Goal: Task Accomplishment & Management: Manage account settings

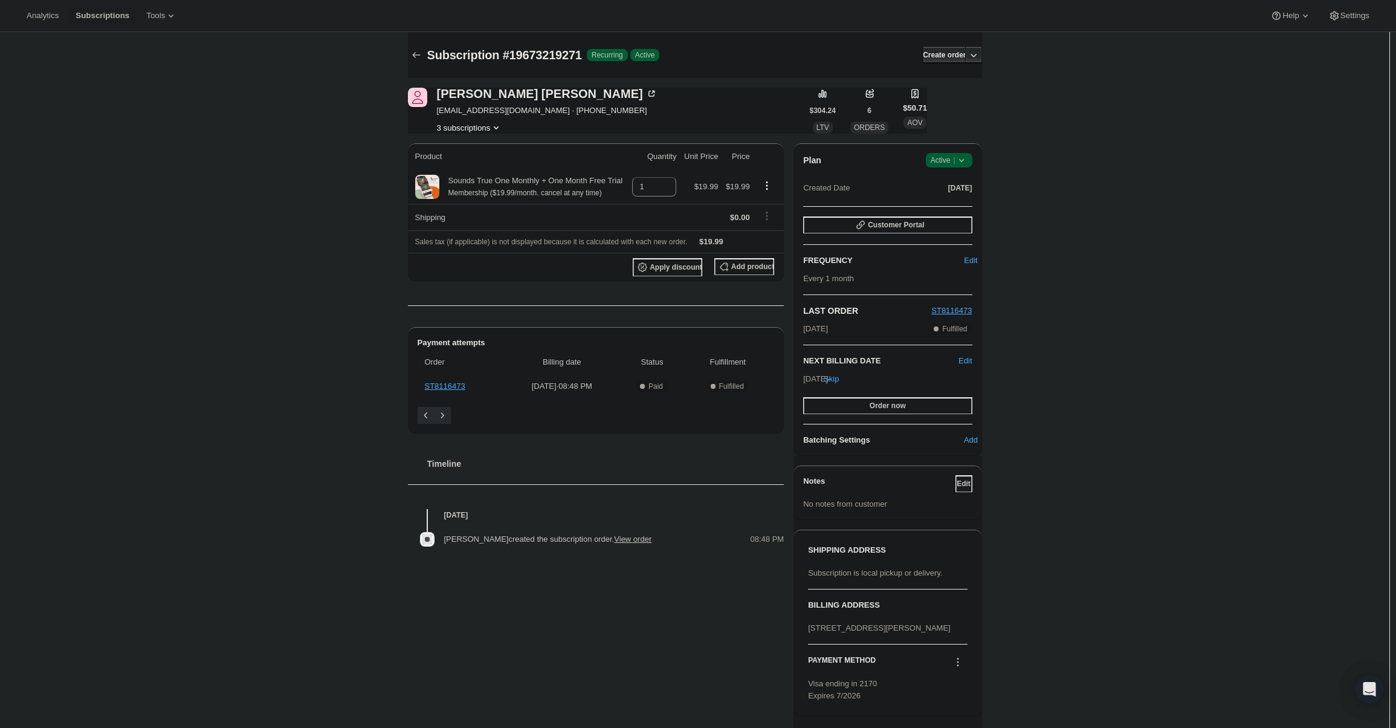
click at [957, 157] on span "Active |" at bounding box center [949, 160] width 37 height 12
click at [966, 202] on span "Cancel subscription" at bounding box center [953, 204] width 68 height 9
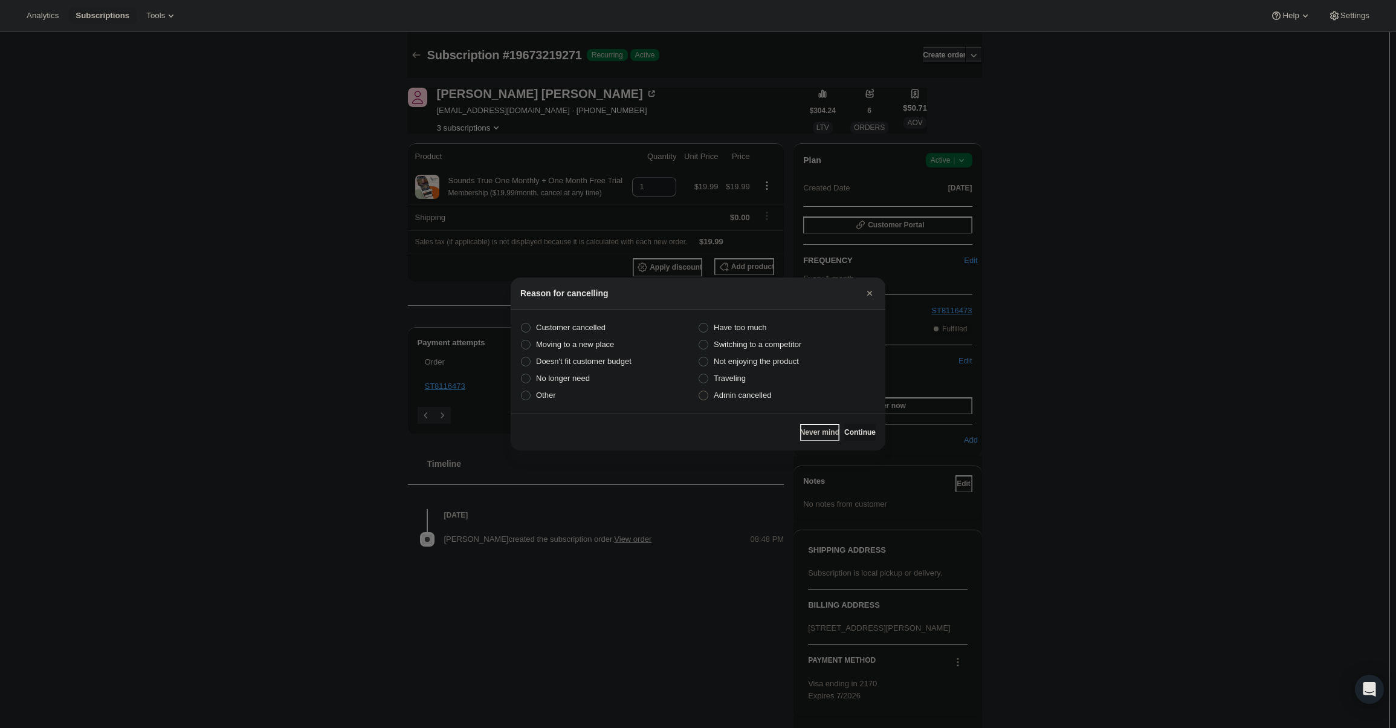
click at [755, 393] on span "Admin cancelled" at bounding box center [742, 394] width 57 height 9
click at [699, 391] on input "Admin cancelled" at bounding box center [699, 390] width 1 height 1
radio input "true"
click at [856, 430] on span "Continue" at bounding box center [859, 432] width 31 height 10
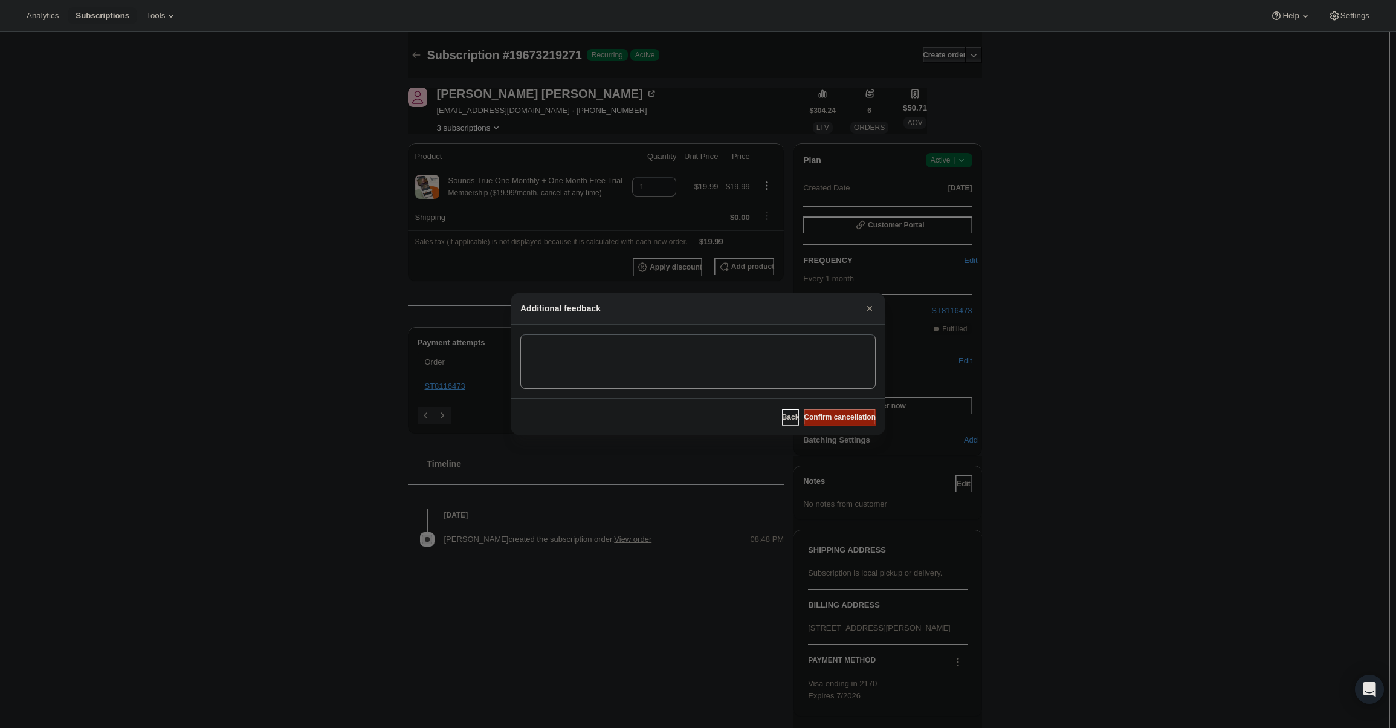
click at [845, 416] on span "Confirm cancellation" at bounding box center [840, 417] width 72 height 10
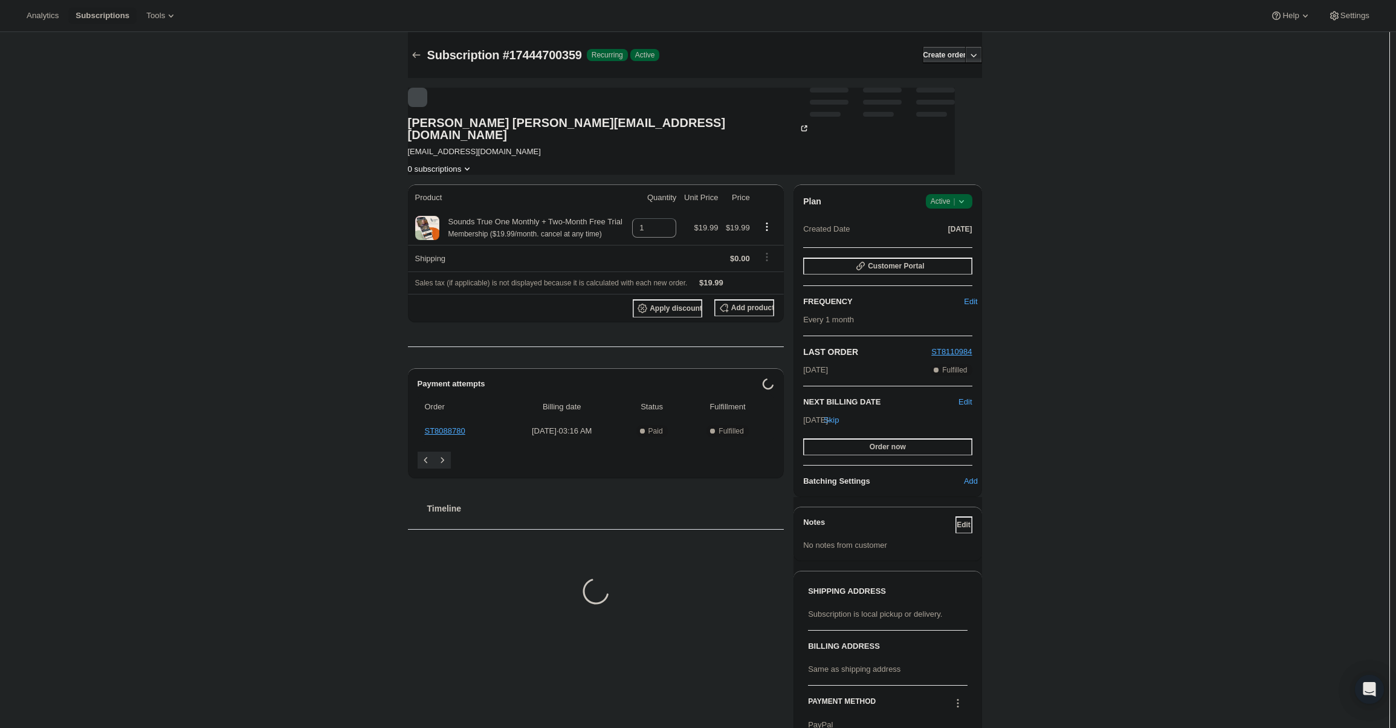
click at [955, 196] on span "|" at bounding box center [954, 201] width 2 height 10
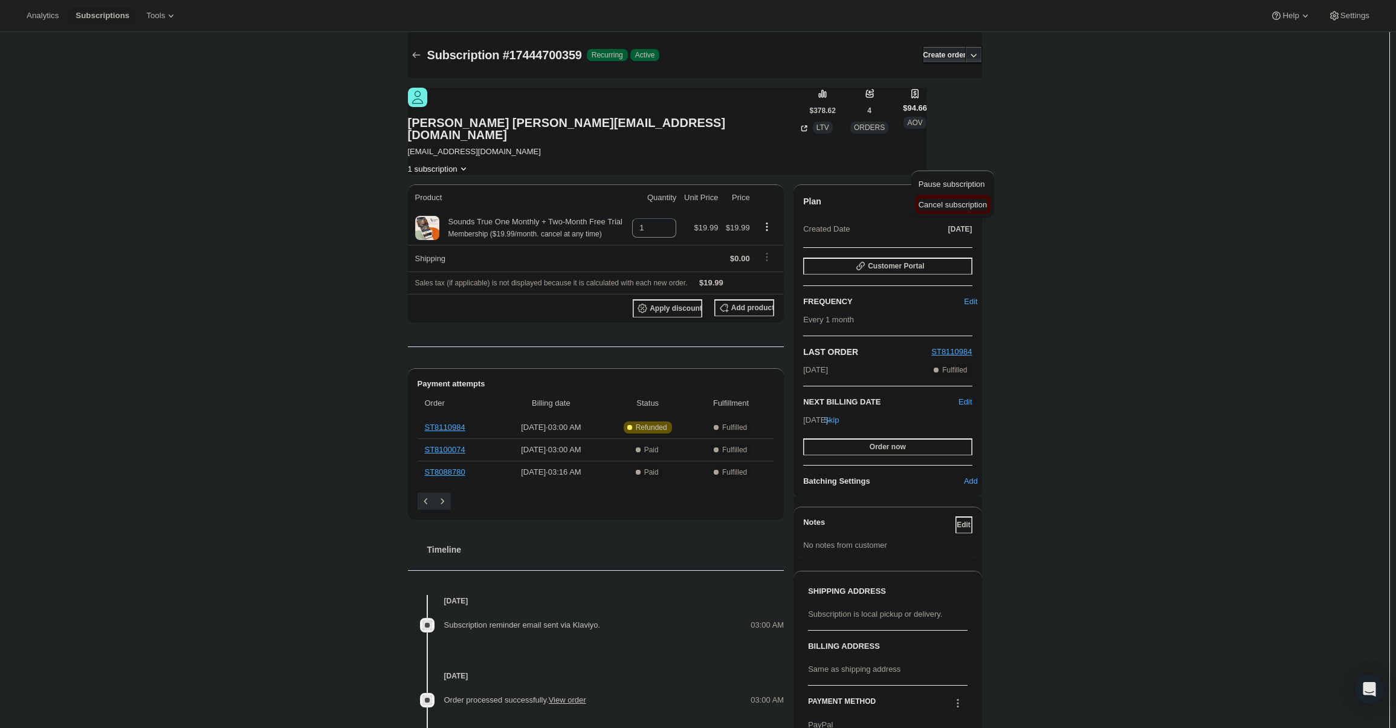
click at [953, 197] on button "Cancel subscription" at bounding box center [953, 204] width 76 height 19
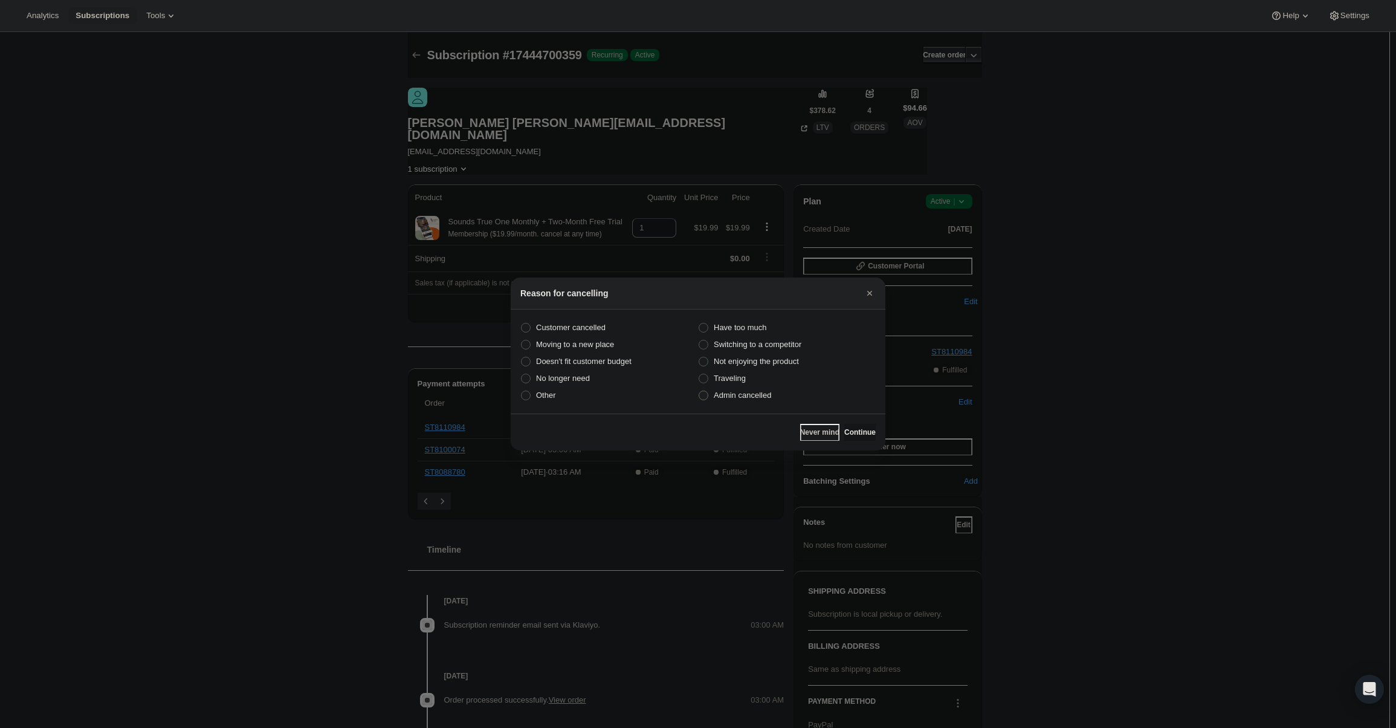
click at [782, 398] on label "Admin cancelled" at bounding box center [787, 395] width 178 height 17
click at [699, 391] on input "Admin cancelled" at bounding box center [699, 390] width 1 height 1
radio input "true"
click at [845, 423] on div "Never mind Continue" at bounding box center [698, 431] width 375 height 37
click at [845, 425] on button "Continue" at bounding box center [859, 432] width 31 height 17
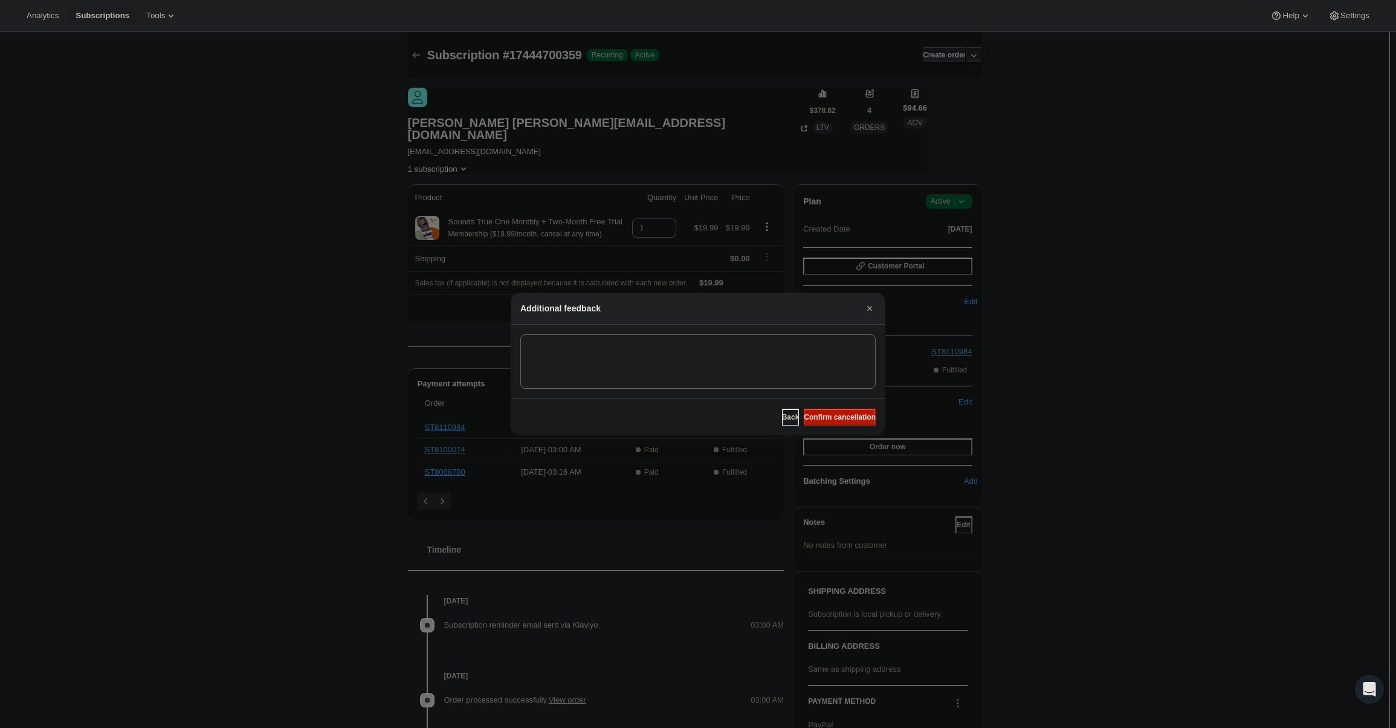
drag, startPoint x: 844, startPoint y: 419, endPoint x: 838, endPoint y: 415, distance: 7.4
click at [843, 419] on span "Confirm cancellation" at bounding box center [840, 417] width 72 height 10
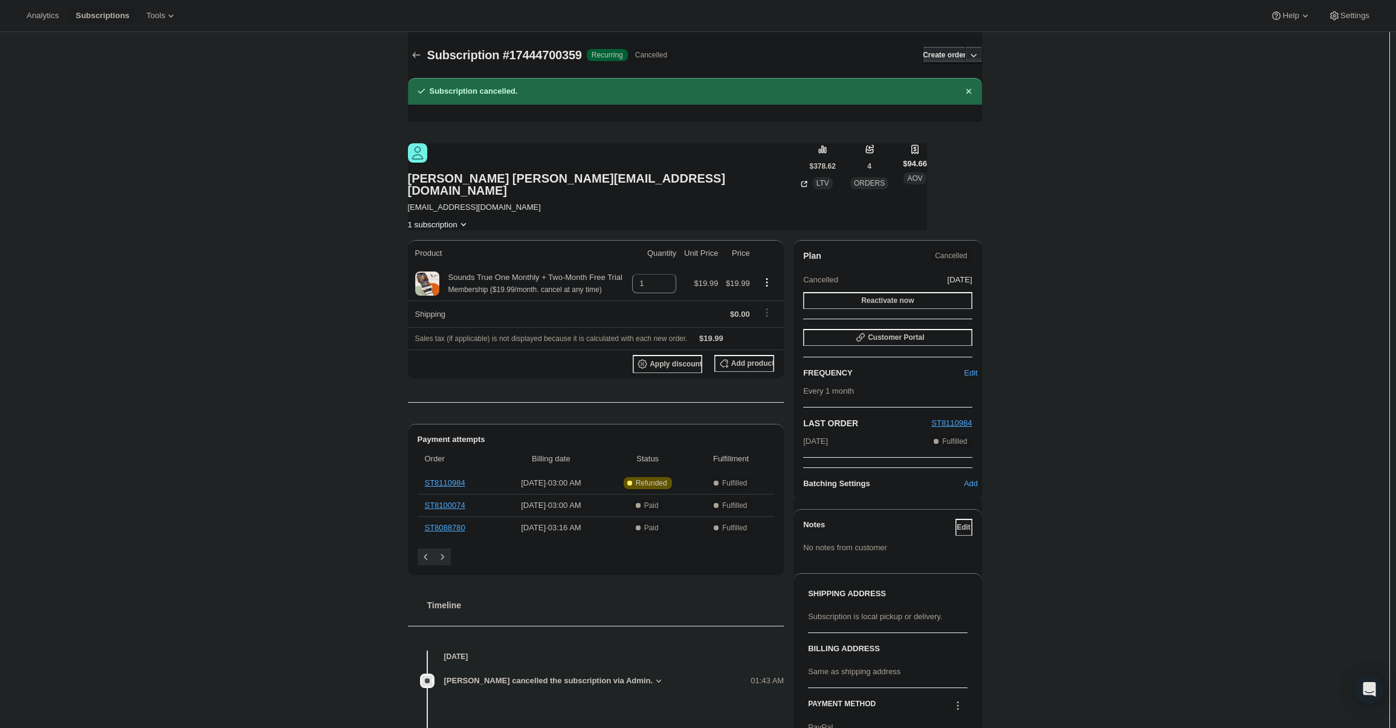
click at [445, 548] on div "Pagination" at bounding box center [442, 556] width 17 height 17
click at [417, 511] on div "Payment attempts Order Billing date Status Fulfillment ST8110984 Jul 30, 2025 ·…" at bounding box center [596, 499] width 377 height 151
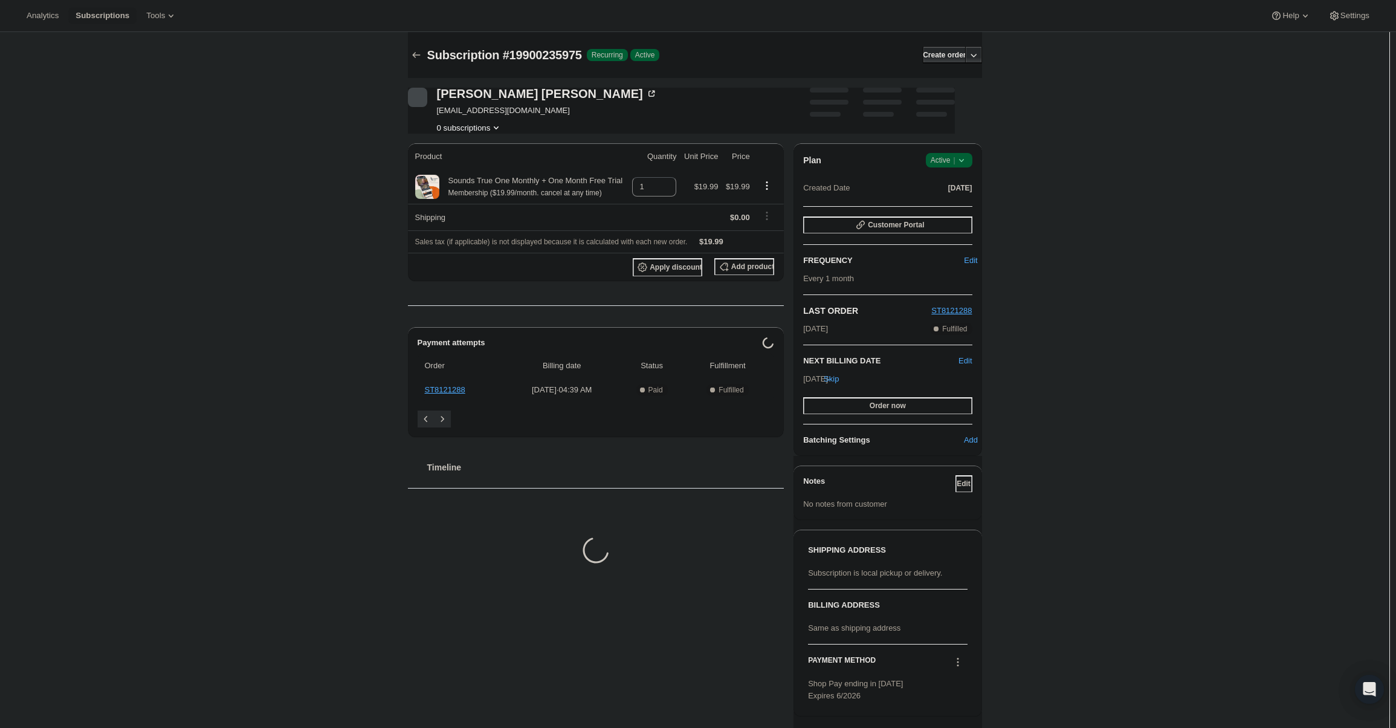
click at [950, 166] on span "Success Active |" at bounding box center [949, 160] width 47 height 15
click at [951, 204] on span "Cancel subscription" at bounding box center [953, 204] width 68 height 9
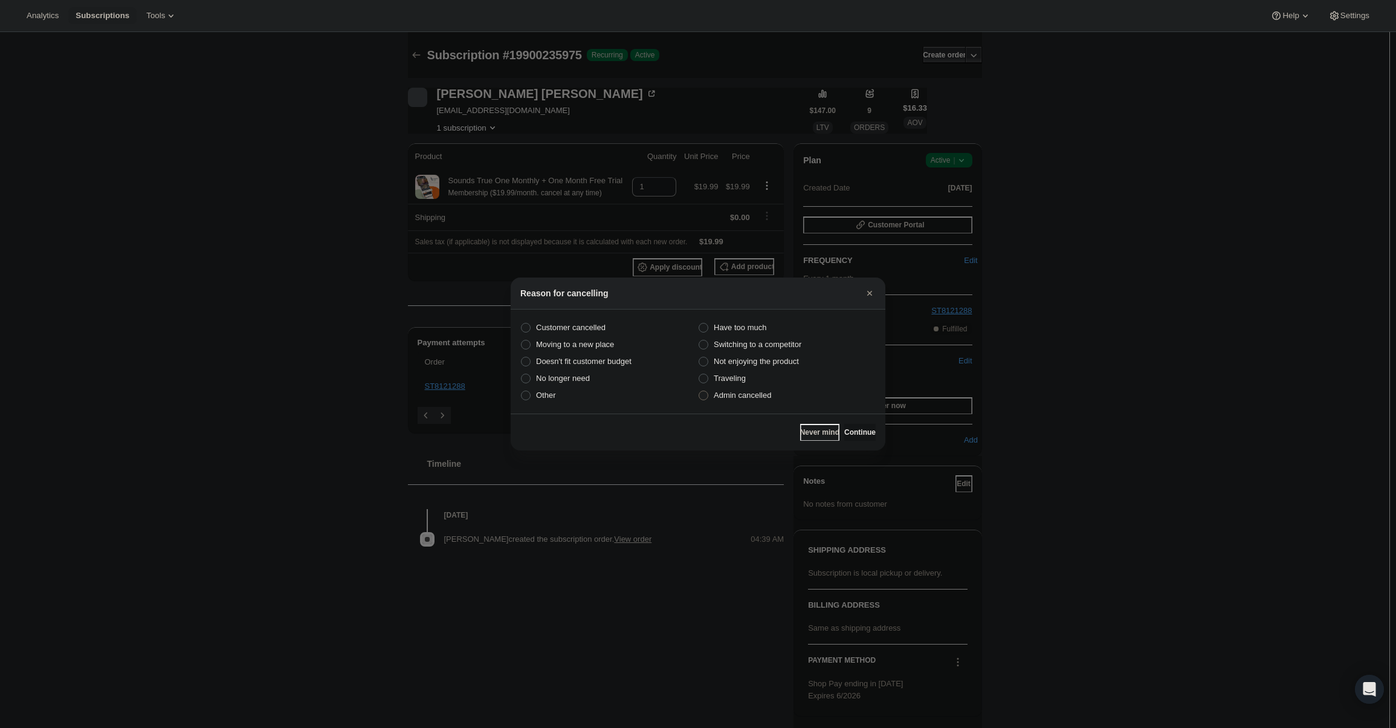
click at [779, 392] on label "Admin cancelled" at bounding box center [787, 395] width 178 height 17
click at [699, 391] on input "Admin cancelled" at bounding box center [699, 390] width 1 height 1
radio input "true"
click at [847, 428] on span "Continue" at bounding box center [859, 432] width 31 height 10
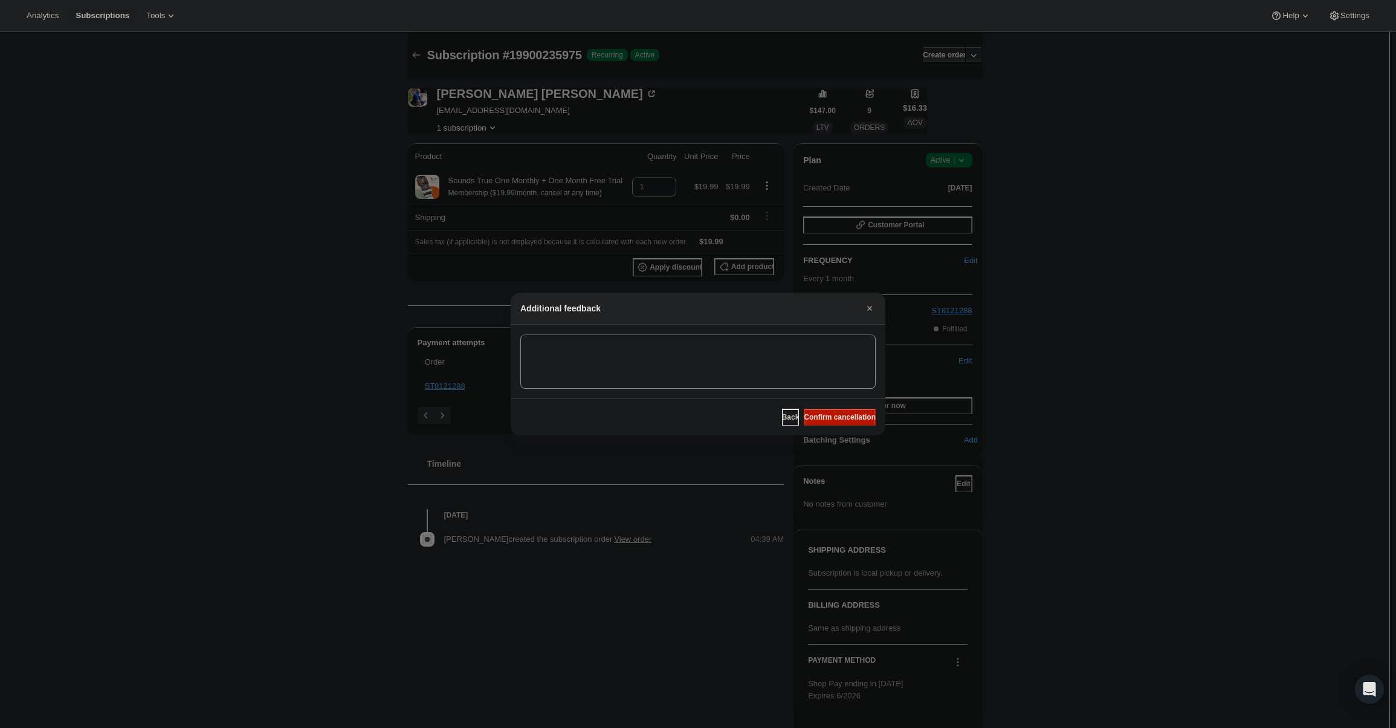
drag, startPoint x: 846, startPoint y: 421, endPoint x: 838, endPoint y: 413, distance: 11.5
click at [845, 421] on span "Confirm cancellation" at bounding box center [840, 417] width 72 height 10
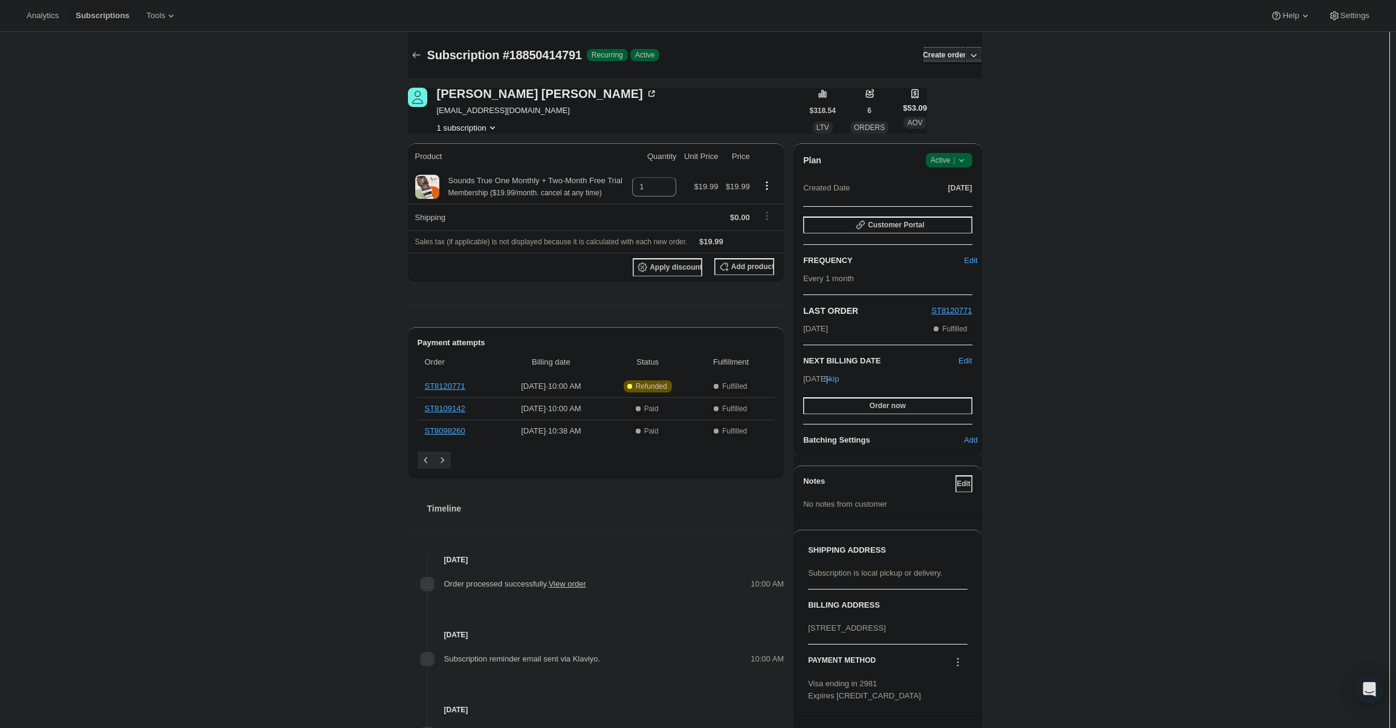
click at [960, 160] on icon at bounding box center [962, 160] width 12 height 12
click at [960, 204] on span "Cancel subscription" at bounding box center [953, 204] width 68 height 9
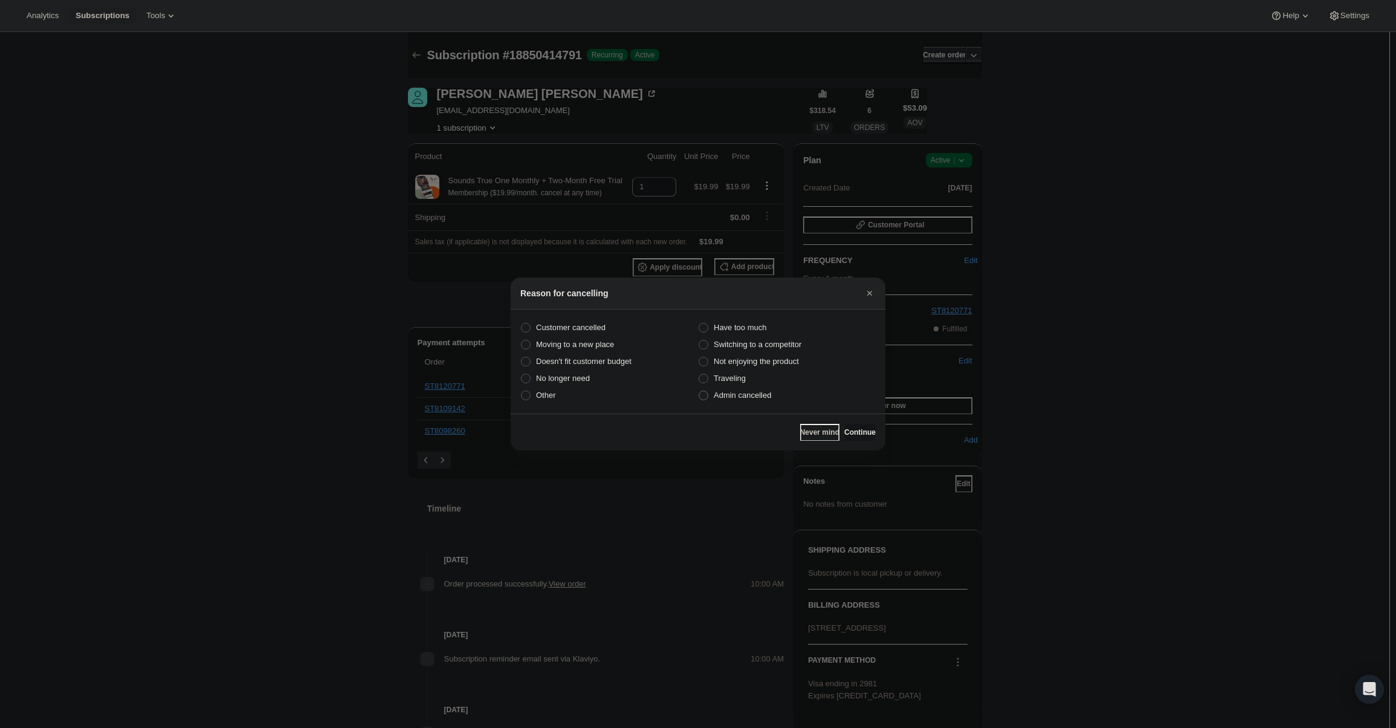
click at [756, 400] on span "Admin cancelled" at bounding box center [742, 395] width 57 height 12
click at [699, 391] on input "Admin cancelled" at bounding box center [699, 390] width 1 height 1
radio input "true"
click at [852, 432] on span "Continue" at bounding box center [859, 432] width 31 height 10
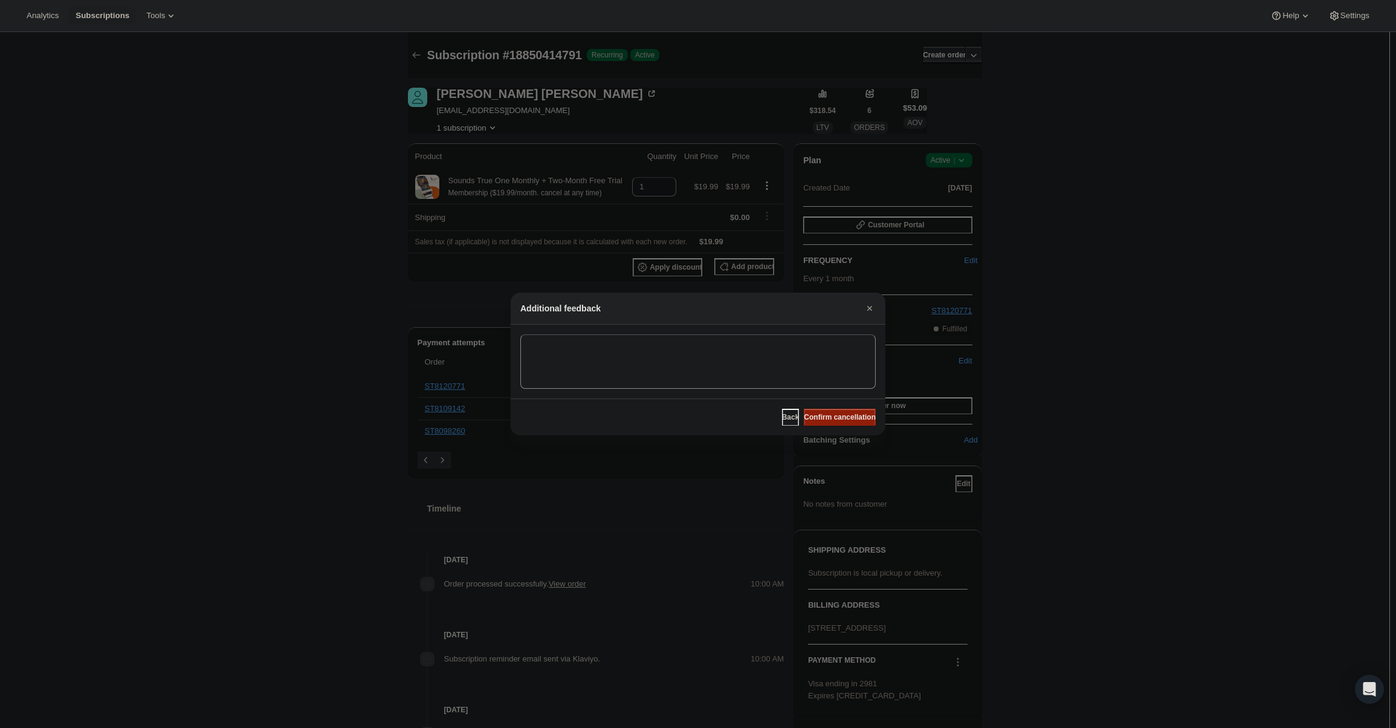
click at [851, 418] on span "Confirm cancellation" at bounding box center [840, 417] width 72 height 10
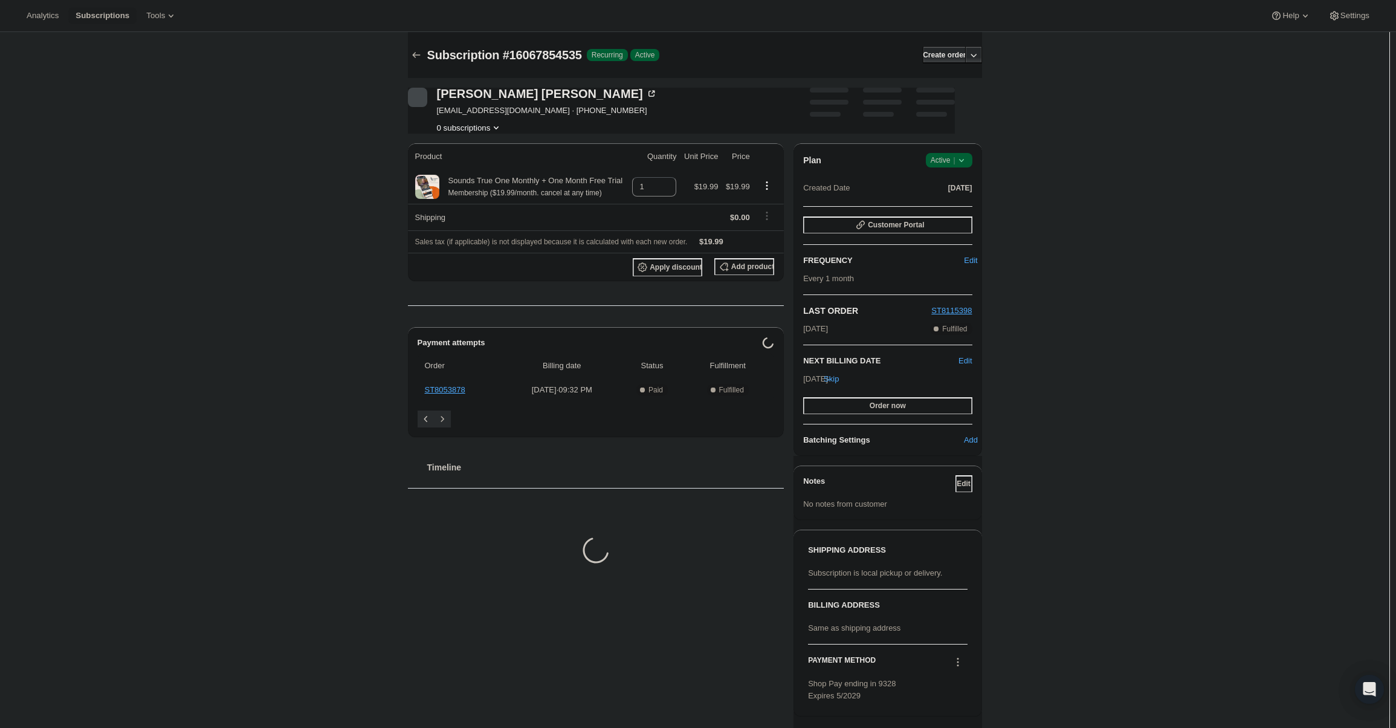
click at [953, 155] on span "Active |" at bounding box center [949, 160] width 37 height 12
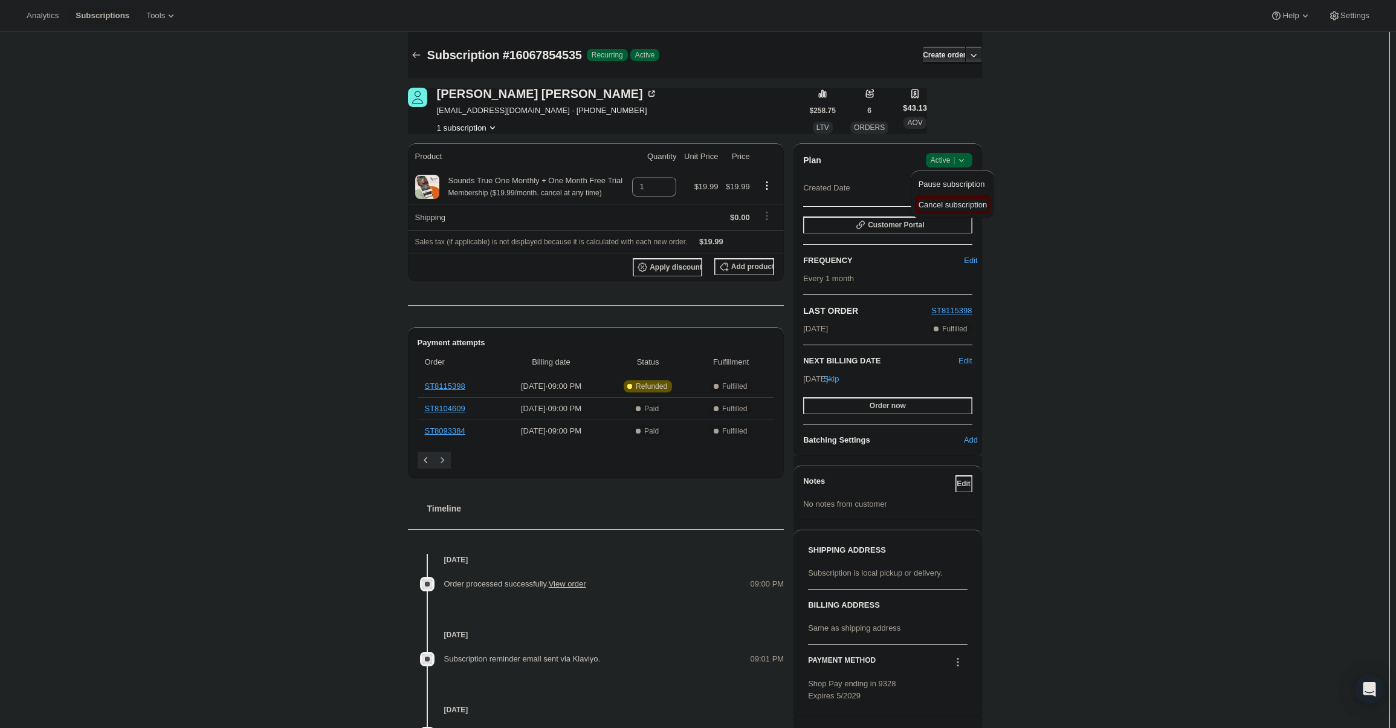
click at [954, 208] on span "Cancel subscription" at bounding box center [953, 204] width 68 height 9
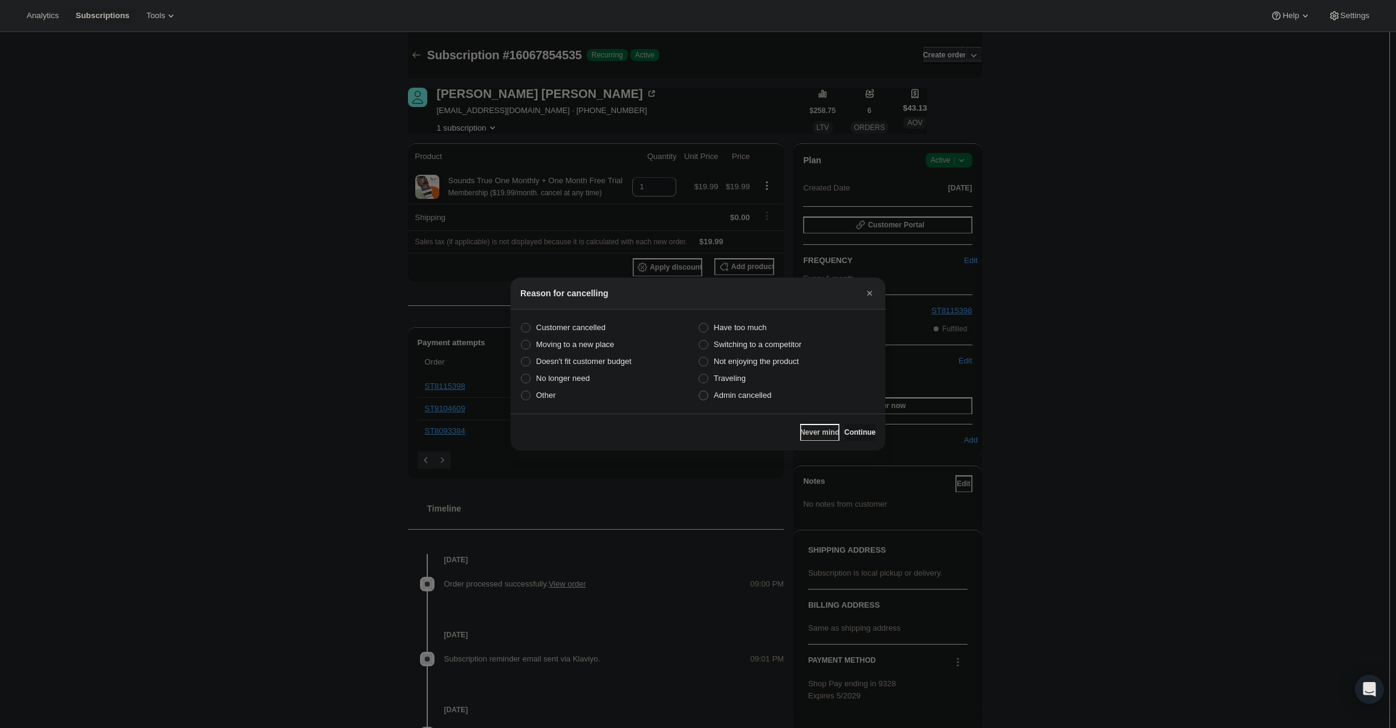
click at [784, 403] on label "Admin cancelled" at bounding box center [787, 395] width 178 height 17
click at [699, 391] on input "Admin cancelled" at bounding box center [699, 390] width 1 height 1
radio input "true"
click at [854, 430] on span "Continue" at bounding box center [859, 432] width 31 height 10
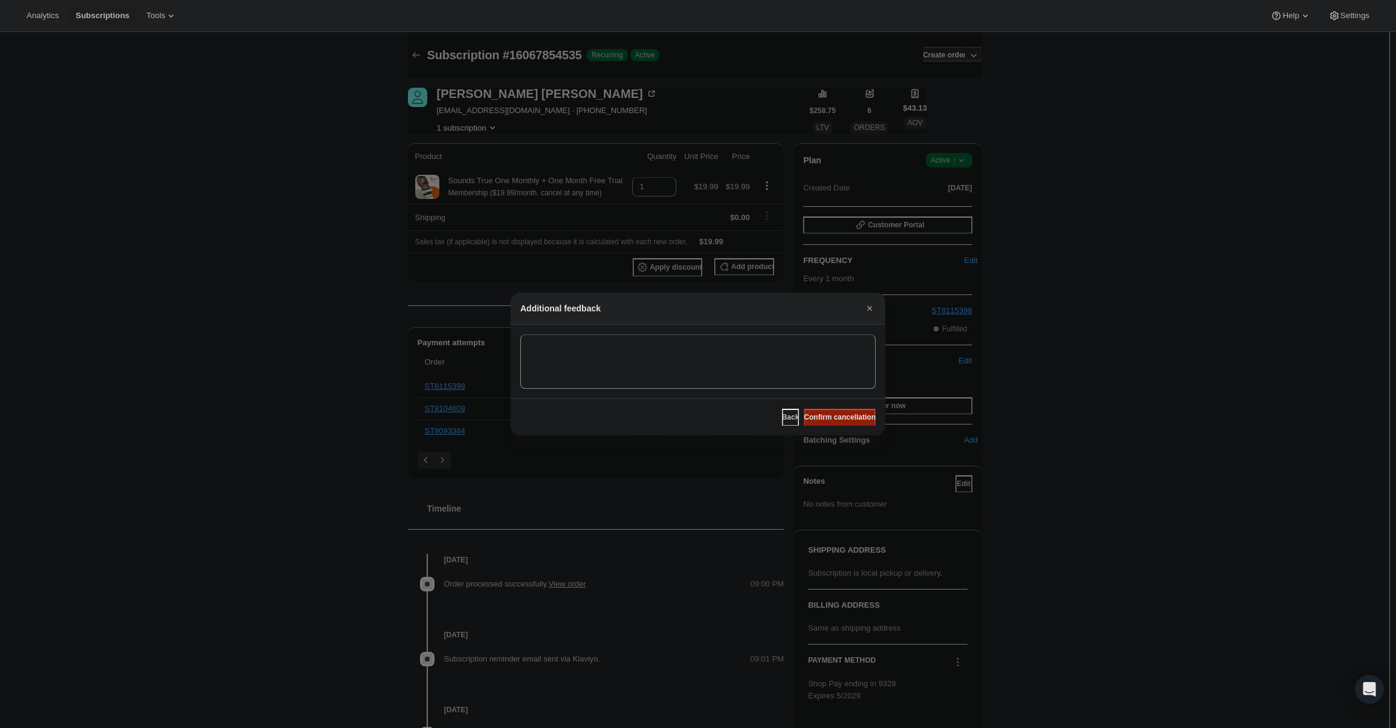
click at [852, 418] on span "Confirm cancellation" at bounding box center [840, 417] width 72 height 10
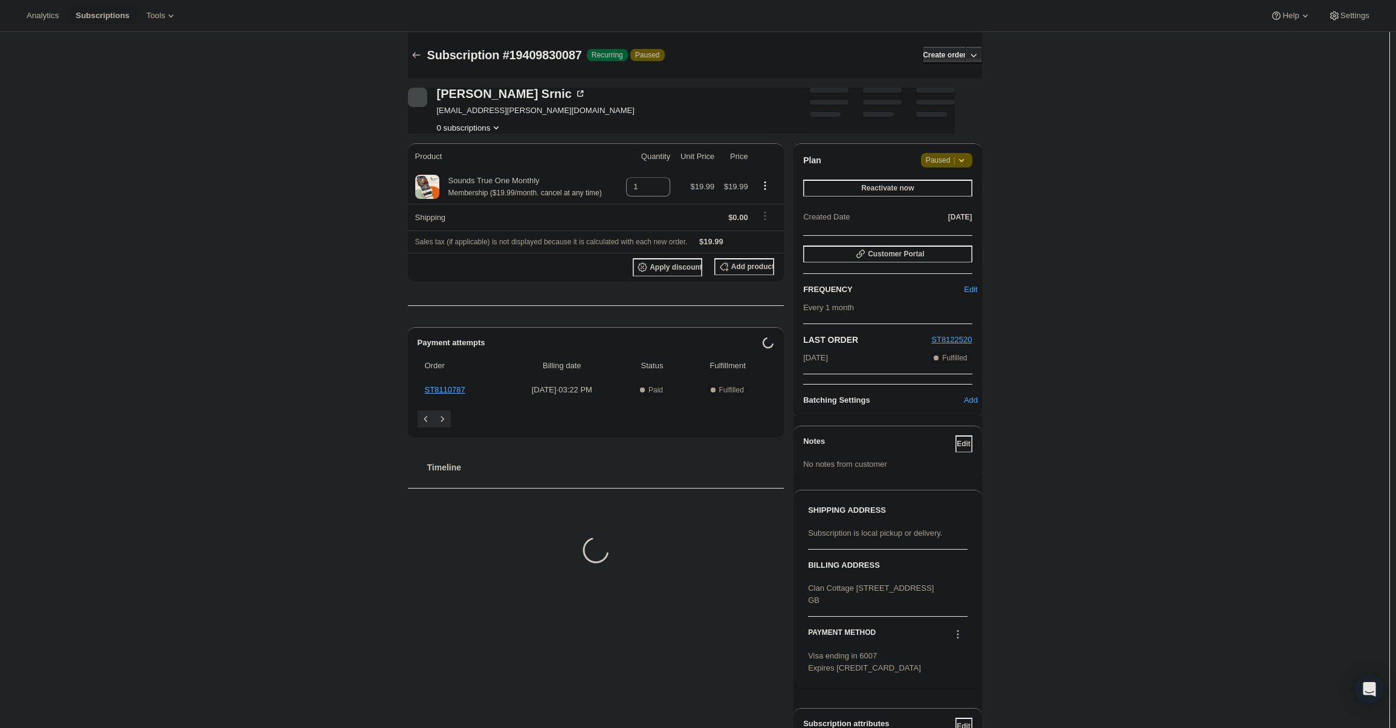
click at [946, 167] on span "Attention Paused |" at bounding box center [946, 160] width 51 height 15
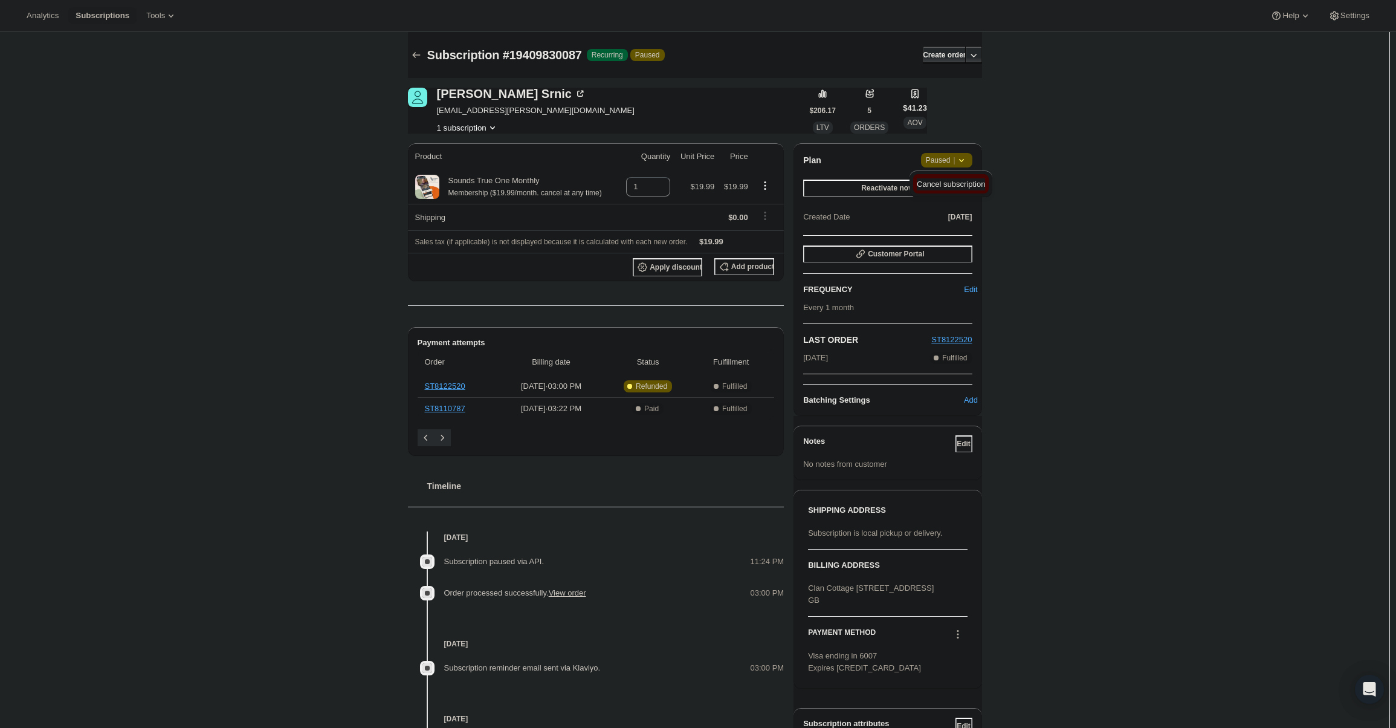
click at [950, 183] on span "Cancel subscription" at bounding box center [951, 184] width 68 height 9
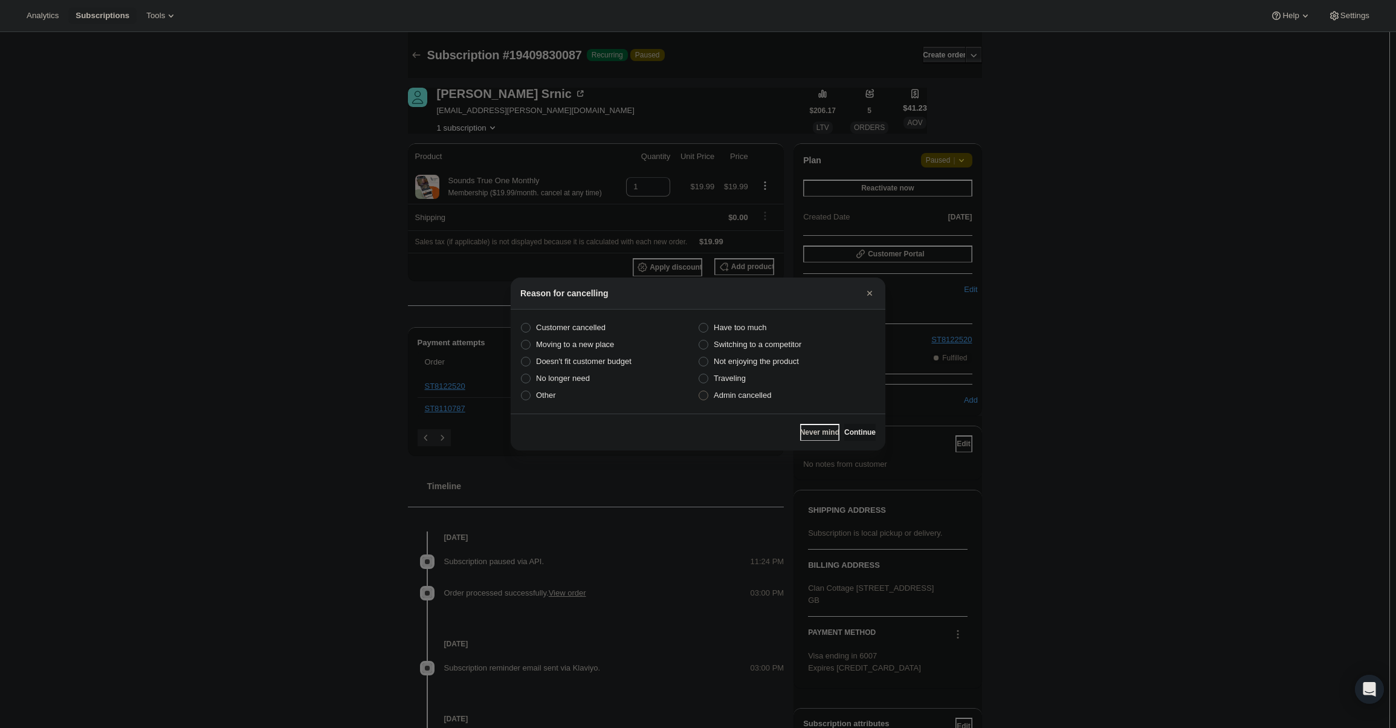
click at [743, 394] on span "Admin cancelled" at bounding box center [742, 394] width 57 height 9
click at [699, 391] on input "Admin cancelled" at bounding box center [699, 390] width 1 height 1
radio input "true"
click at [861, 426] on button "Continue" at bounding box center [859, 432] width 31 height 17
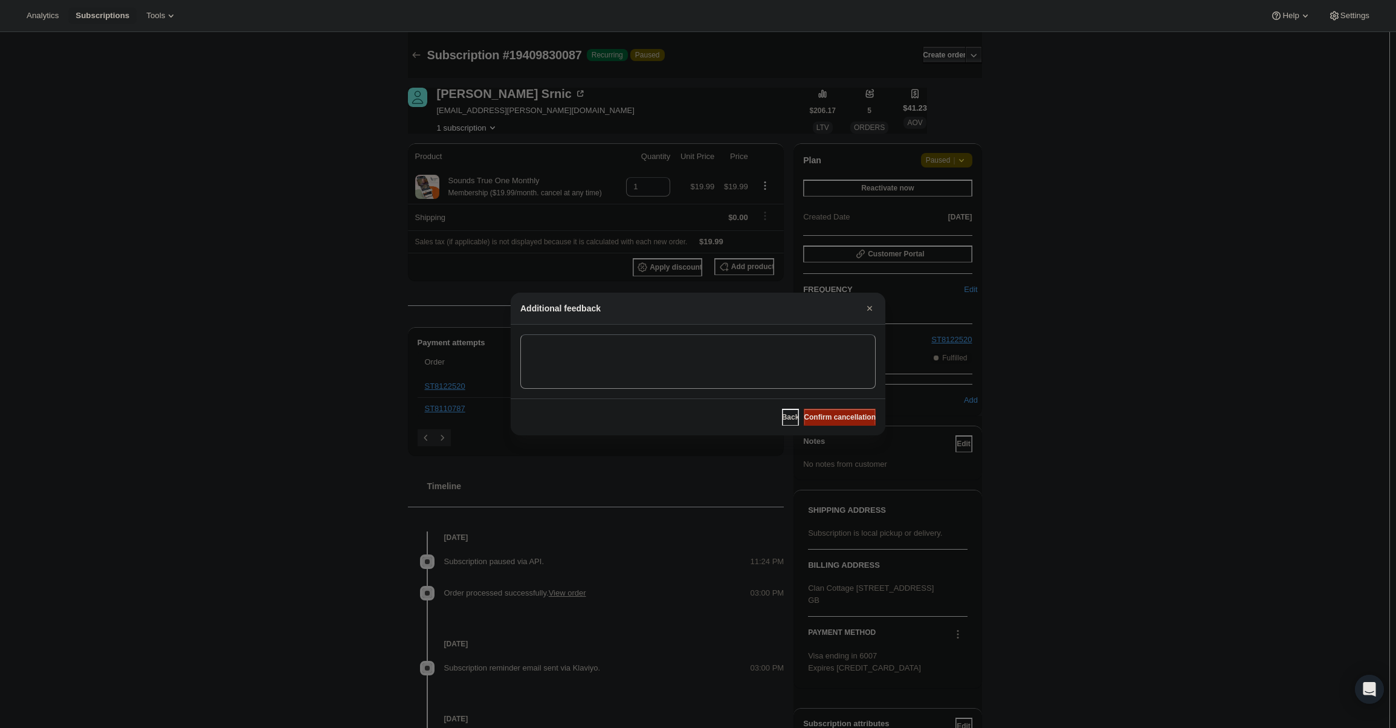
click at [854, 419] on span "Confirm cancellation" at bounding box center [840, 417] width 72 height 10
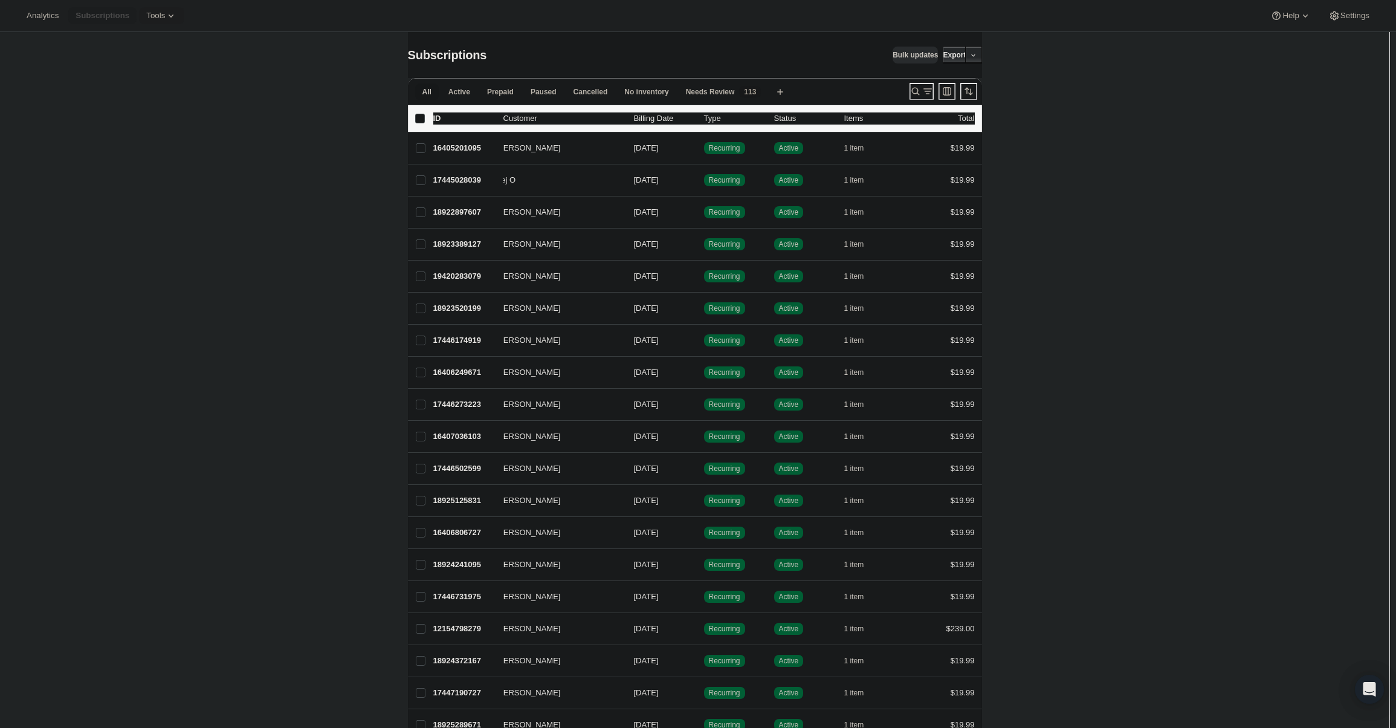
click at [139, 10] on button "Tools" at bounding box center [161, 15] width 45 height 17
click at [157, 36] on span "Subscription Plans" at bounding box center [143, 40] width 65 height 9
